Goal: Download file/media

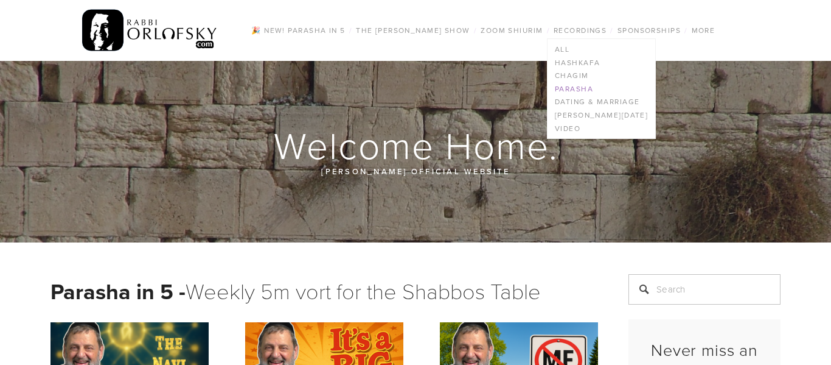
click at [566, 84] on link "Parasha" at bounding box center [602, 88] width 108 height 13
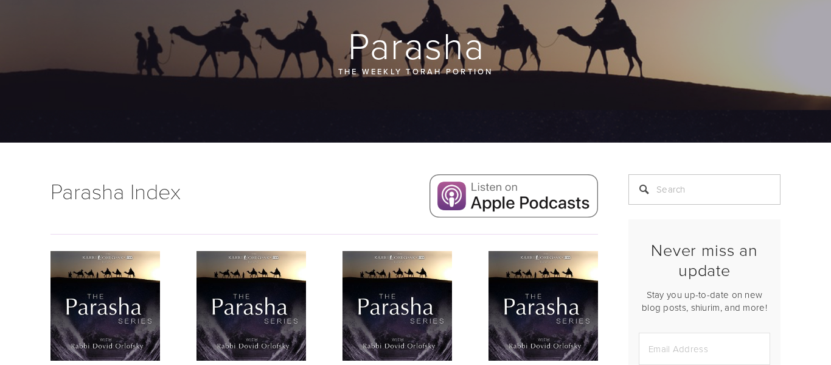
scroll to position [200, 0]
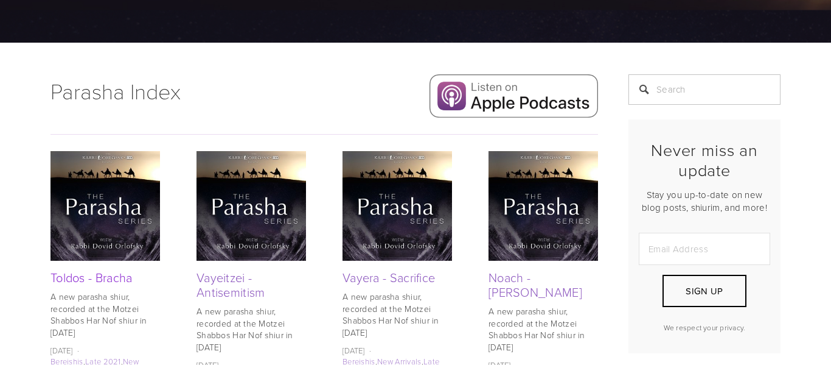
click at [92, 279] on link "Toldos - Bracha" at bounding box center [92, 276] width 82 height 17
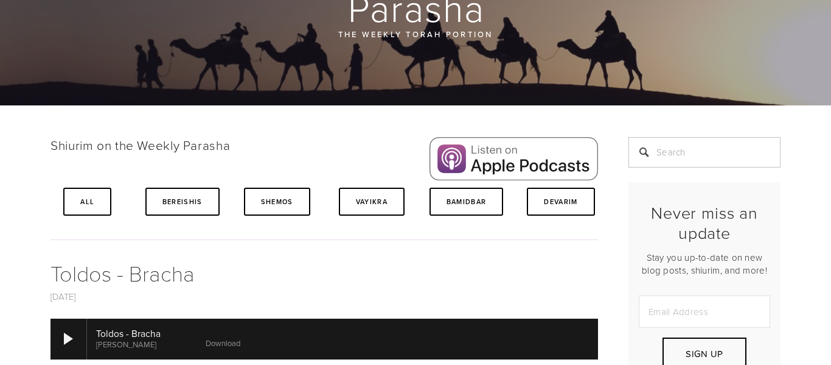
scroll to position [166, 0]
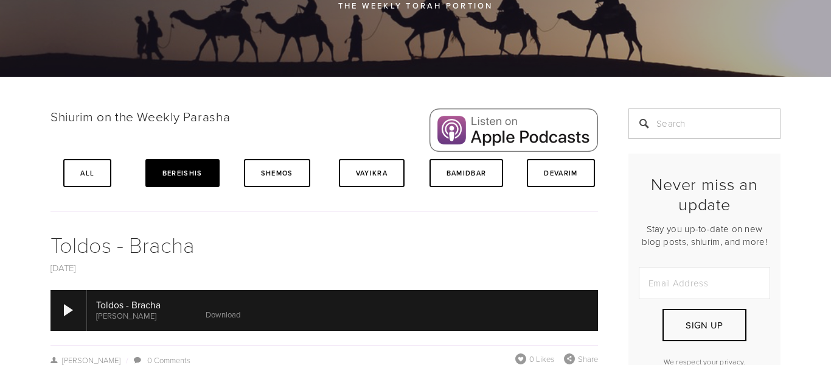
click at [166, 175] on link "Bereishis" at bounding box center [182, 173] width 74 height 28
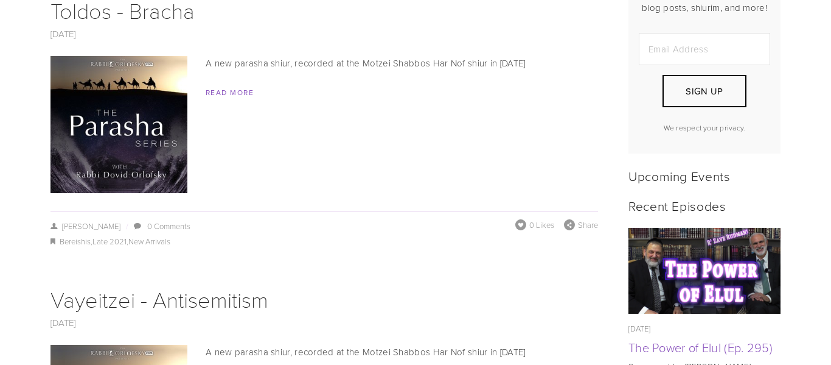
scroll to position [299, 0]
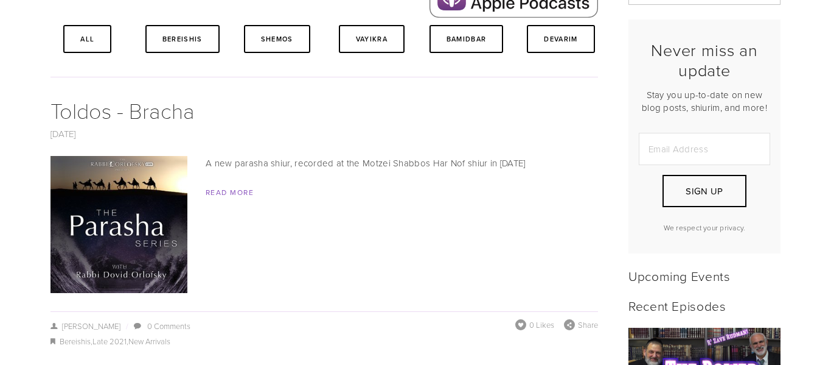
click at [143, 198] on img at bounding box center [119, 224] width 137 height 137
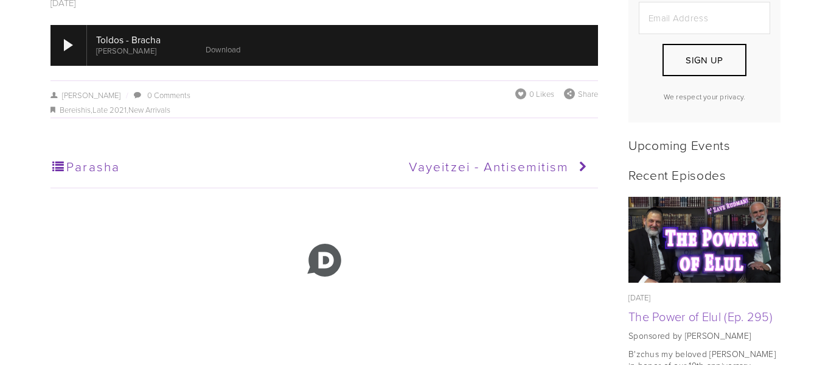
scroll to position [374, 0]
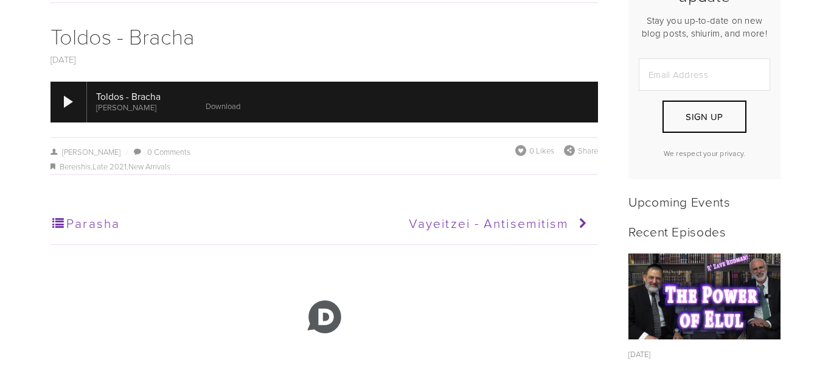
click at [231, 115] on div at bounding box center [342, 102] width 511 height 40
click at [236, 108] on link "Download" at bounding box center [232, 105] width 35 height 11
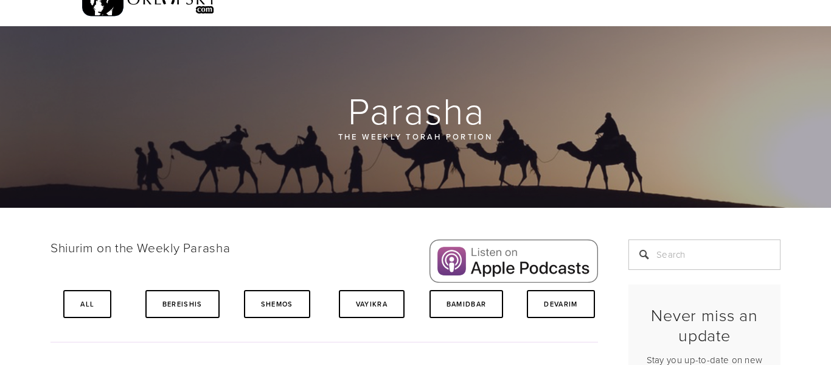
scroll to position [0, 0]
